Goal: Information Seeking & Learning: Check status

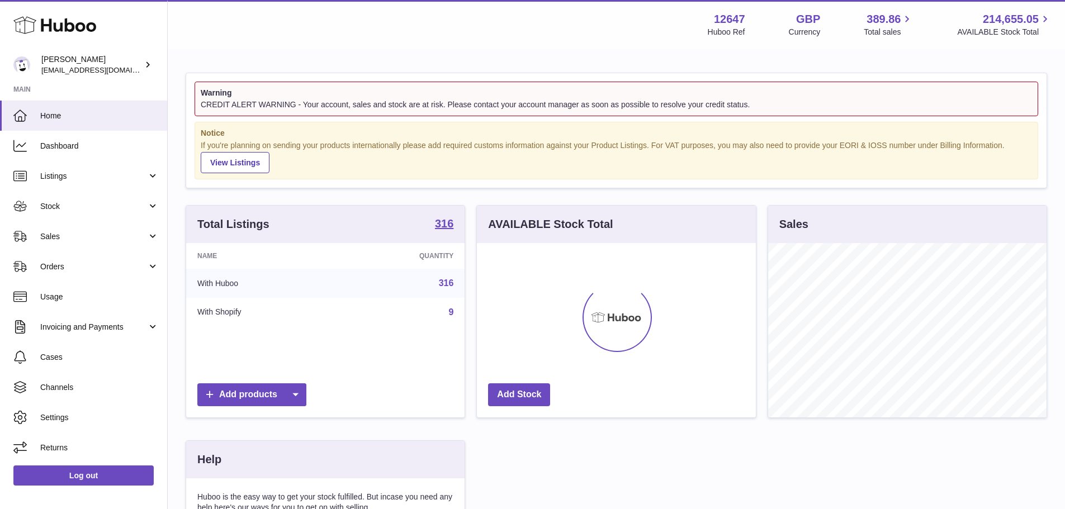
scroll to position [174, 279]
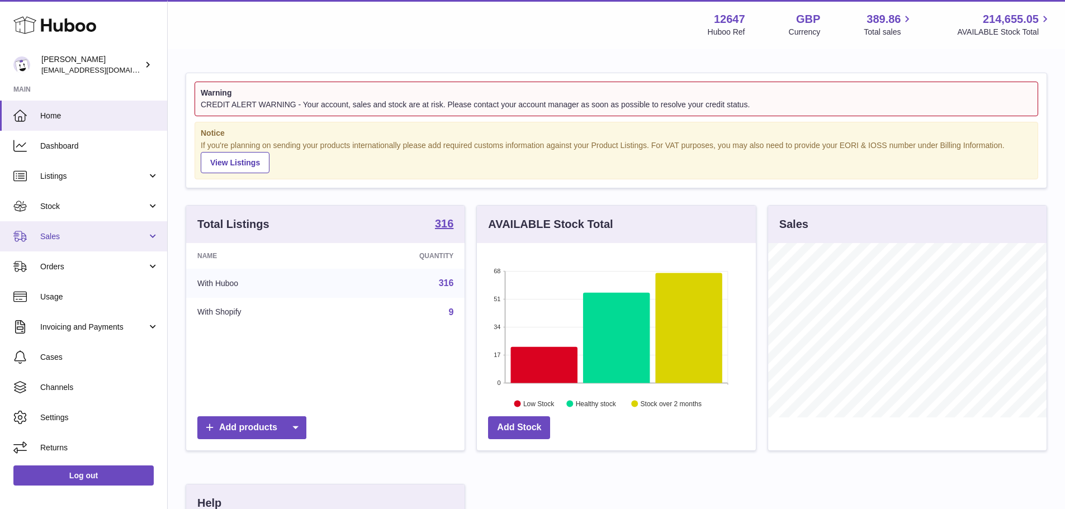
click at [65, 233] on span "Sales" at bounding box center [93, 236] width 107 height 11
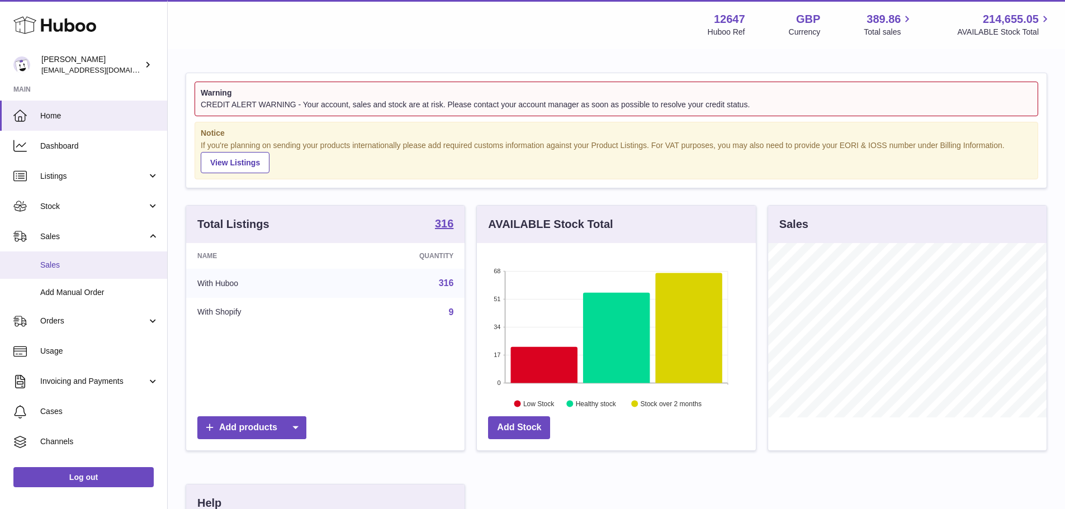
click at [51, 260] on span "Sales" at bounding box center [99, 265] width 119 height 11
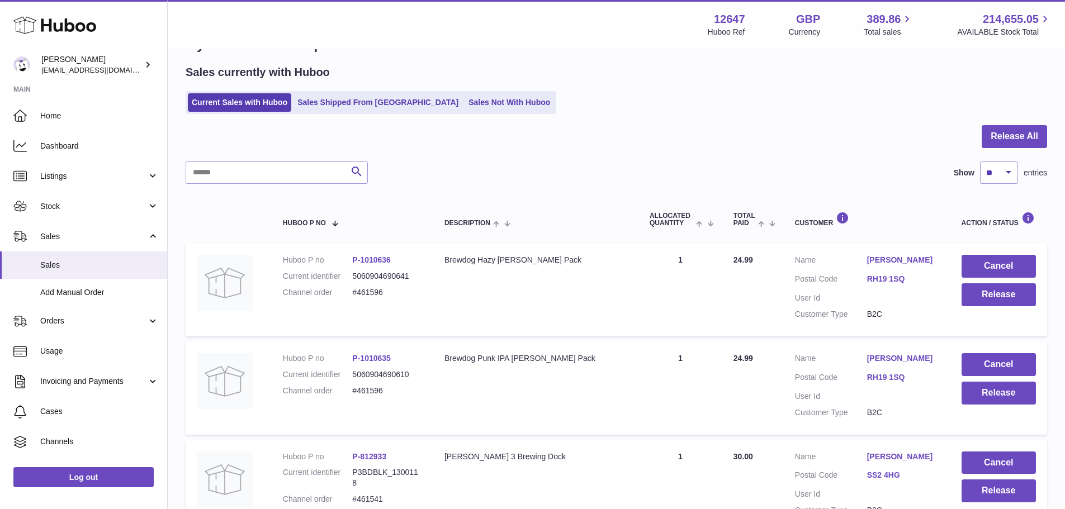
scroll to position [31, 0]
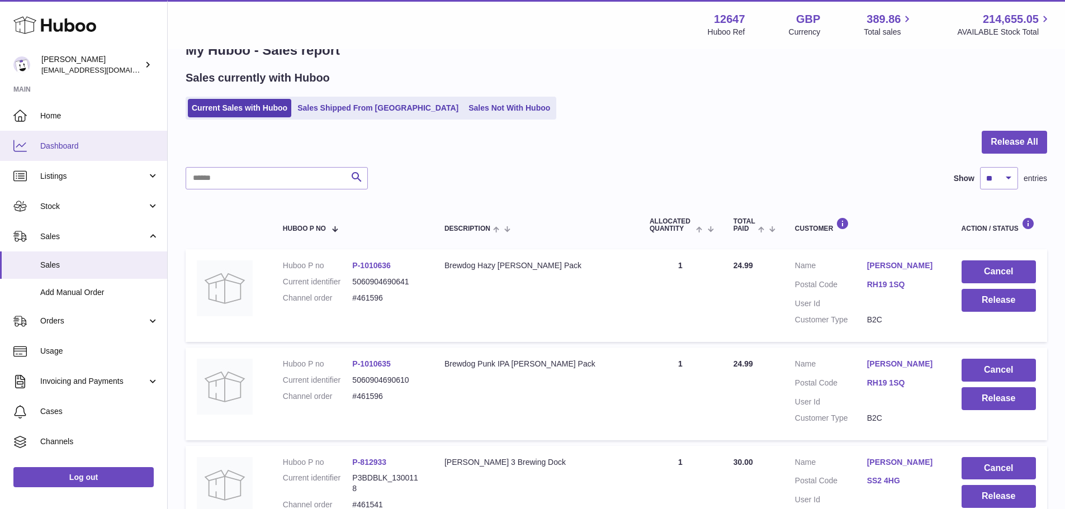
click at [55, 144] on span "Dashboard" at bounding box center [99, 146] width 119 height 11
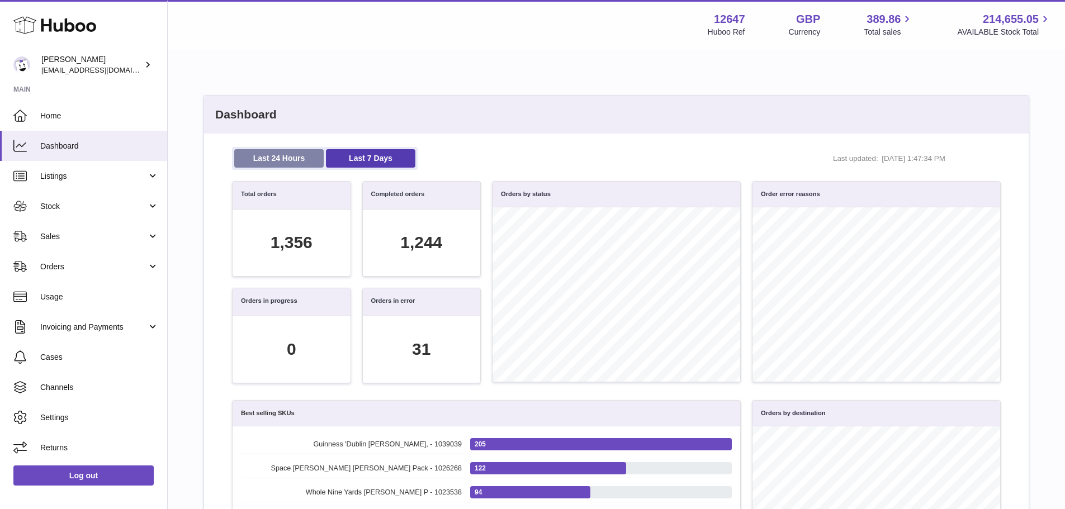
click at [287, 164] on link "Last 24 Hours" at bounding box center [278, 158] width 89 height 18
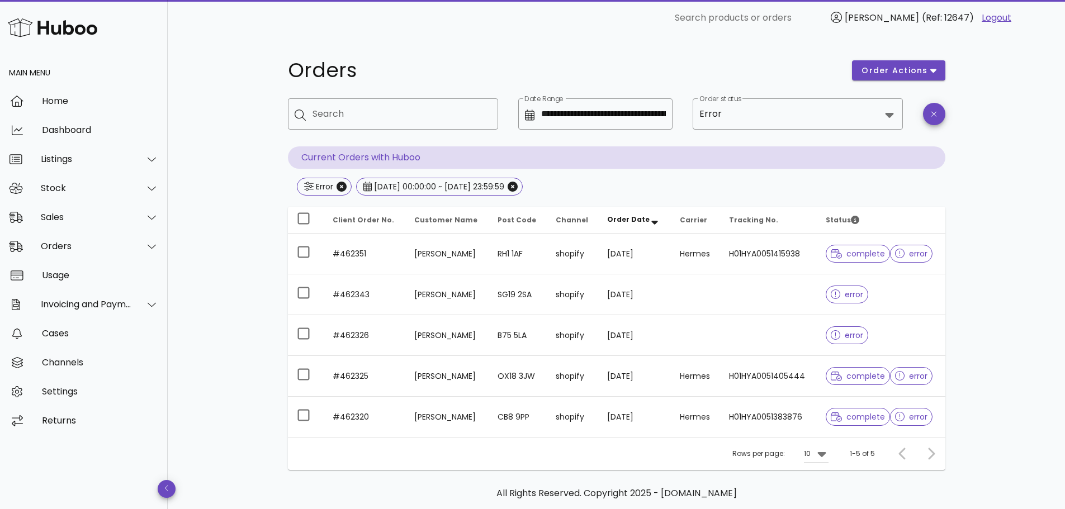
scroll to position [51, 0]
